Goal: Information Seeking & Learning: Learn about a topic

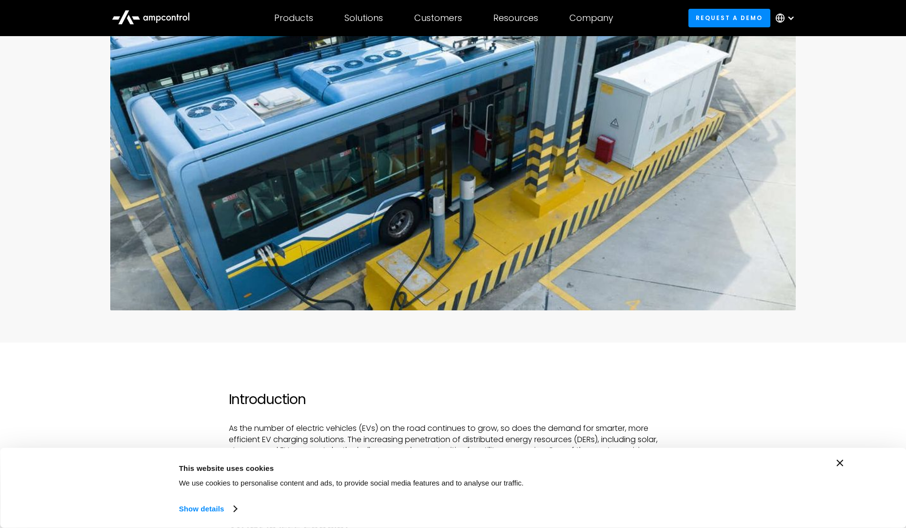
scroll to position [586, 0]
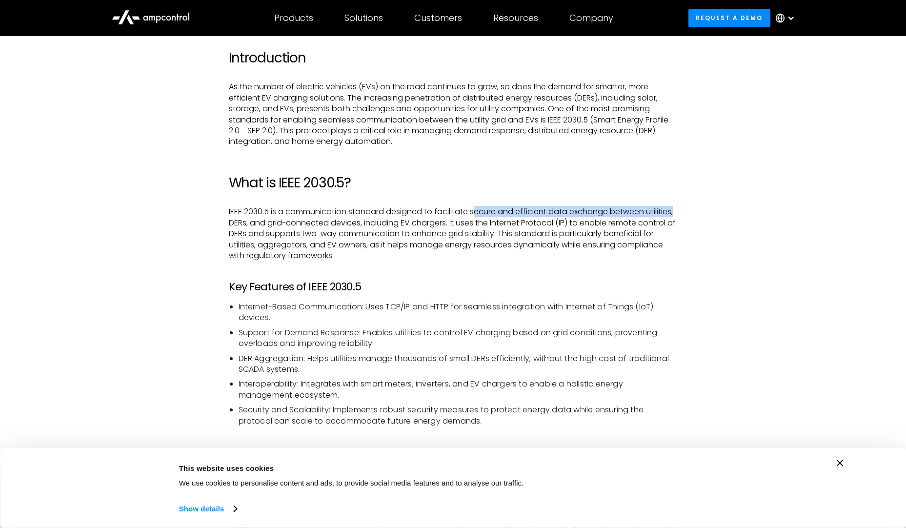
drag, startPoint x: 475, startPoint y: 212, endPoint x: 695, endPoint y: 213, distance: 220.1
drag, startPoint x: 354, startPoint y: 210, endPoint x: 363, endPoint y: 218, distance: 12.4
click at [363, 218] on p "IEEE 2030.5 is a communication standard designed to facilitate secure and effic…" at bounding box center [453, 233] width 449 height 55
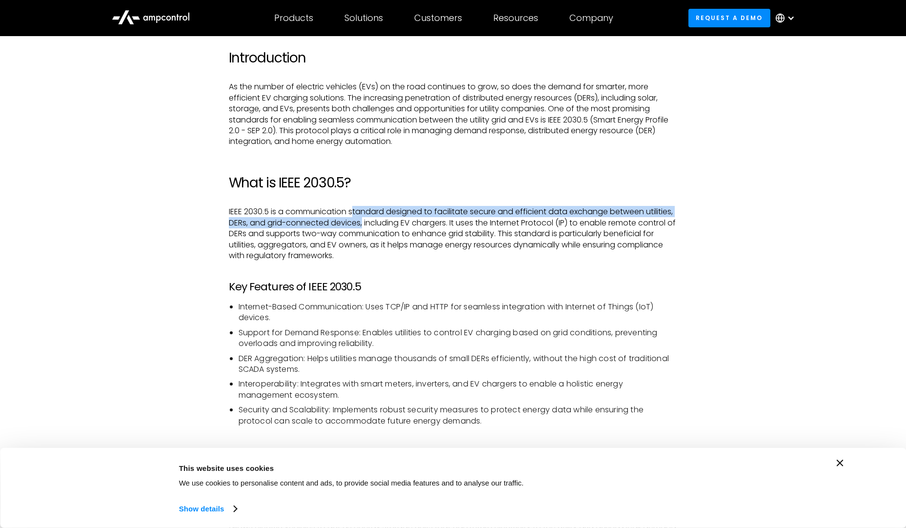
copy p "tandard designed to facilitate secure and efficient data exchange between utili…"
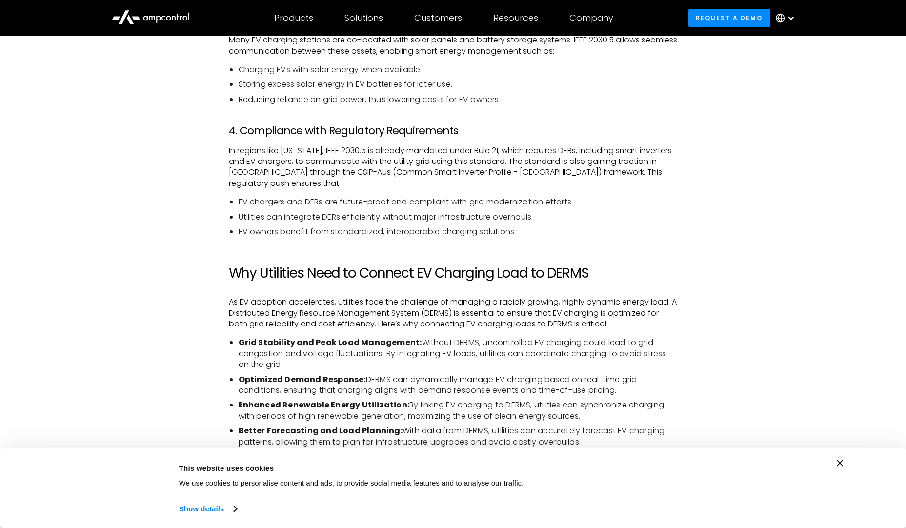
scroll to position [1220, 0]
